Goal: Check status

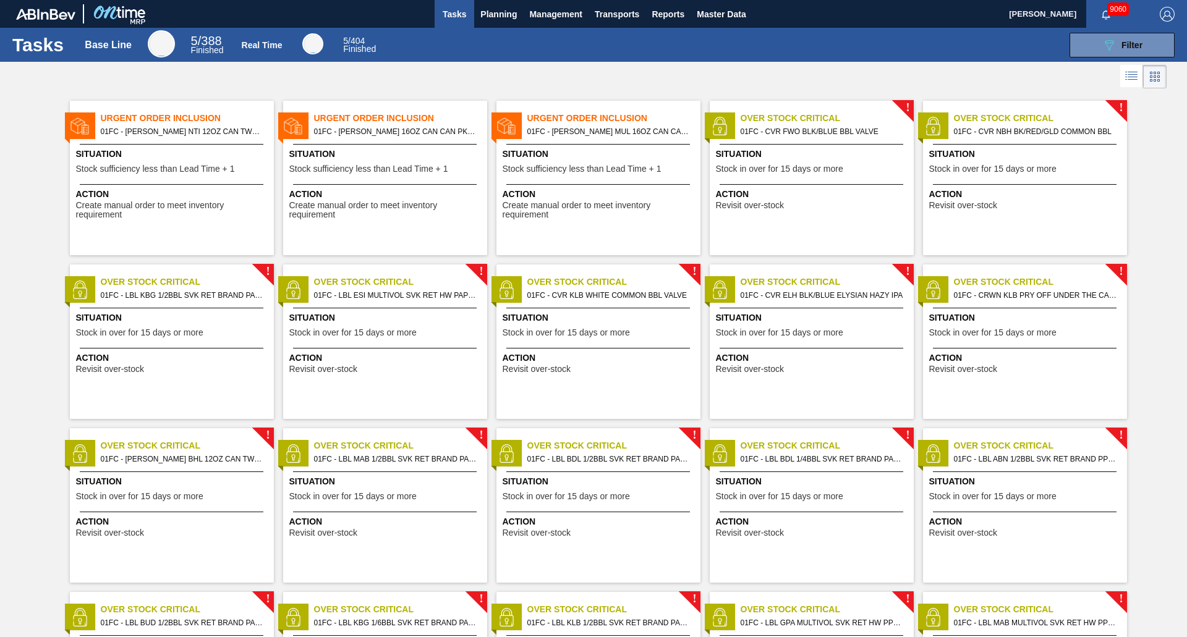
click at [170, 161] on div "Situation Stock sufficiency less than Lead Time + 1" at bounding box center [173, 163] width 195 height 30
click at [392, 197] on span "Action" at bounding box center [386, 194] width 195 height 13
click at [594, 172] on span "Stock sufficiency less than Lead Time + 1" at bounding box center [582, 168] width 159 height 9
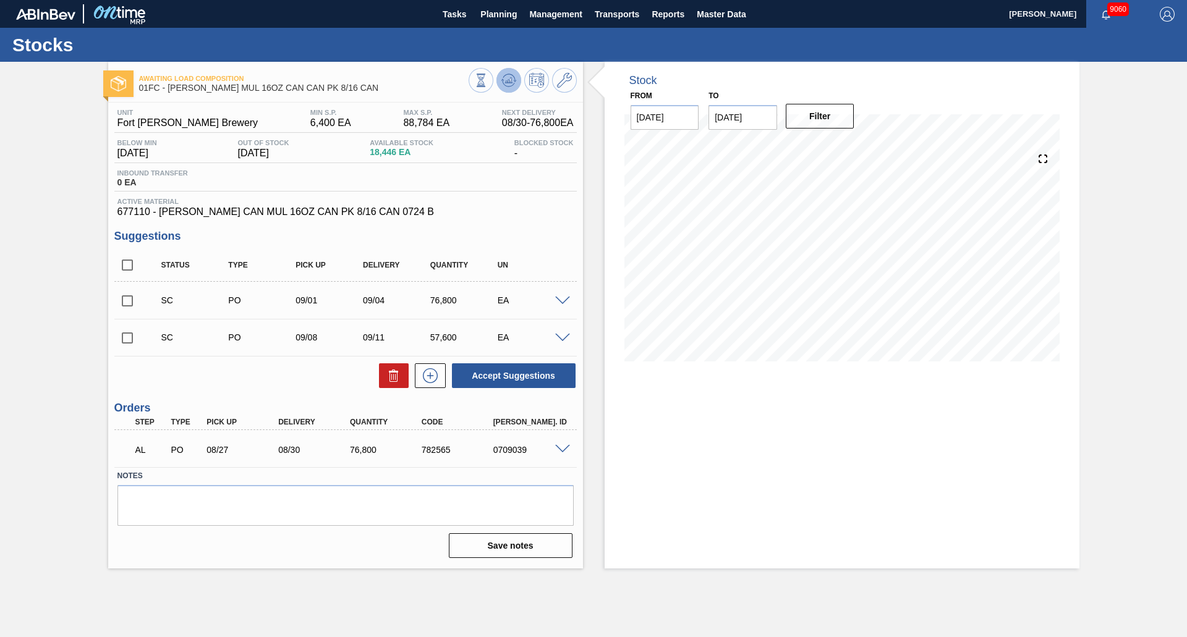
click at [488, 75] on icon at bounding box center [481, 81] width 14 height 14
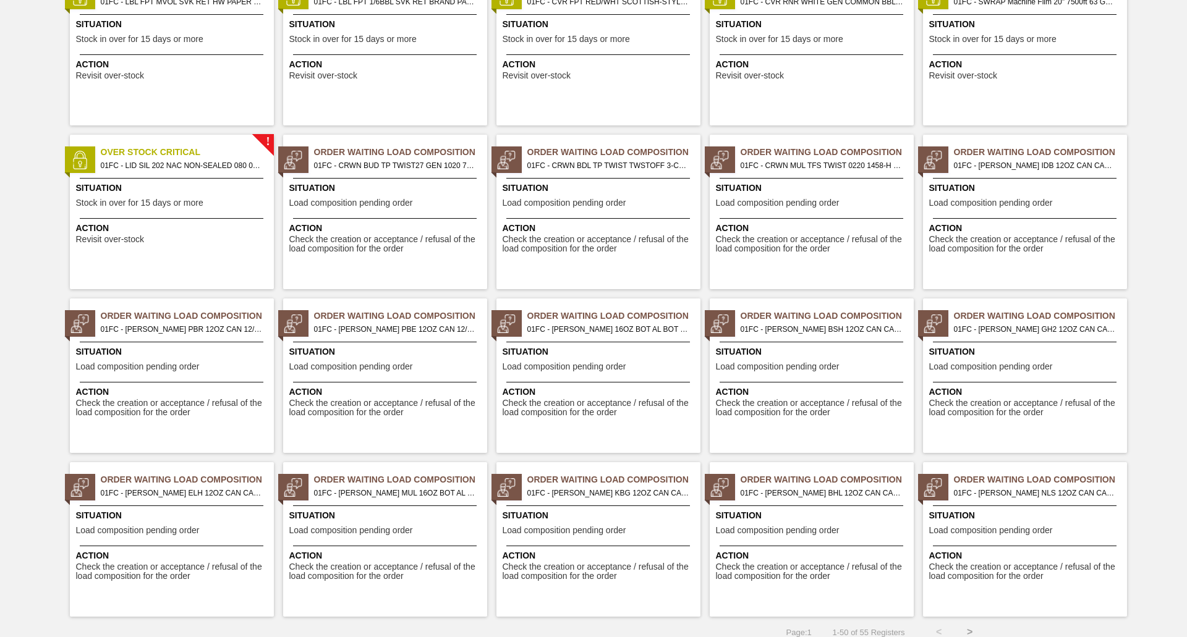
scroll to position [1123, 0]
